Goal: Information Seeking & Learning: Learn about a topic

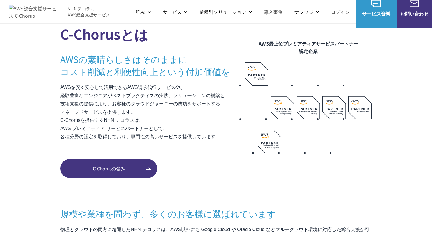
scroll to position [351, 0]
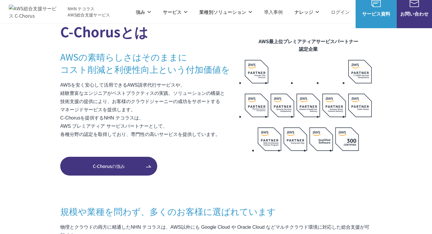
click at [111, 91] on p "AWSを安く安心して活用できるAWS請求代行サービスや、 経験豊富なエンジニアがベストプラクティスの実践、ソリューションの構築と 技術支援の提供により、お客様…" at bounding box center [152, 110] width 185 height 58
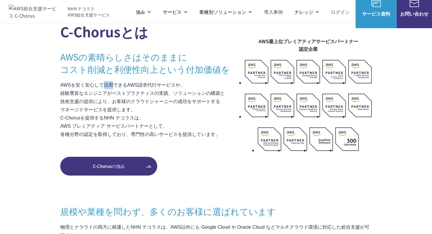
click at [61, 94] on p "AWSを安く安心して活用できるAWS請求代行サービスや、 経験豊富なエンジニアがベストプラクティスの実践、ソリューションの構築と 技術支援の提供により、お客様…" at bounding box center [152, 110] width 185 height 58
click at [60, 92] on p "AWSを安く安心して活用できるAWS請求代行サービスや、 経験豊富なエンジニアがベストプラクティスの実践、ソリューションの構築と 技術支援の提供により、お客様…" at bounding box center [152, 110] width 185 height 58
click at [60, 90] on p "AWSを安く安心して活用できるAWS請求代行サービスや、 経験豊富なエンジニアがベストプラクティスの実践、ソリューションの構築と 技術支援の提供により、お客様…" at bounding box center [152, 110] width 185 height 58
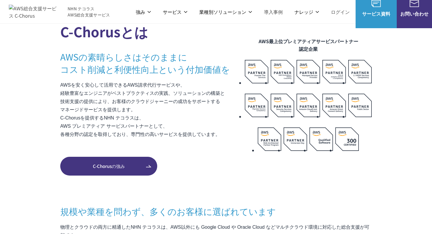
click at [60, 90] on p "AWSを安く安心して活用できるAWS請求代行サービスや、 経験豊富なエンジニアがベストプラクティスの実践、ソリューションの構築と 技術支援の提供により、お客様…" at bounding box center [152, 110] width 185 height 58
click at [62, 99] on p "AWSを安く安心して活用できるAWS請求代行サービスや、 経験豊富なエンジニアがベストプラクティスの実践、ソリューションの構築と 技術支援の提供により、お客様…" at bounding box center [152, 110] width 185 height 58
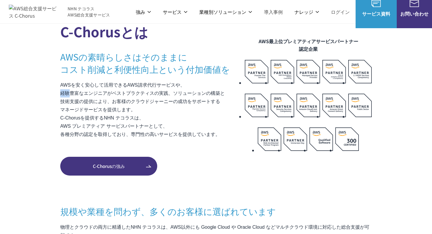
click at [63, 98] on p "AWSを安く安心して活用できるAWS請求代行サービスや、 経験豊富なエンジニアがベストプラクティスの実践、ソリューションの構築と 技術支援の提供により、お客様…" at bounding box center [152, 110] width 185 height 58
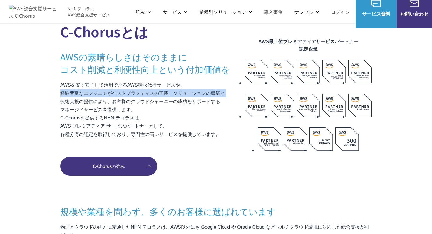
click at [63, 98] on p "AWSを安く安心して活用できるAWS請求代行サービスや、 経験豊富なエンジニアがベストプラクティスの実践、ソリューションの構築と 技術支援の提供により、お客様…" at bounding box center [152, 110] width 185 height 58
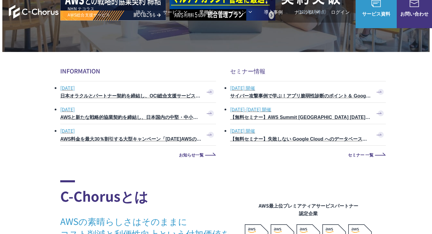
scroll to position [255, 0]
